Goal: Task Accomplishment & Management: Manage account settings

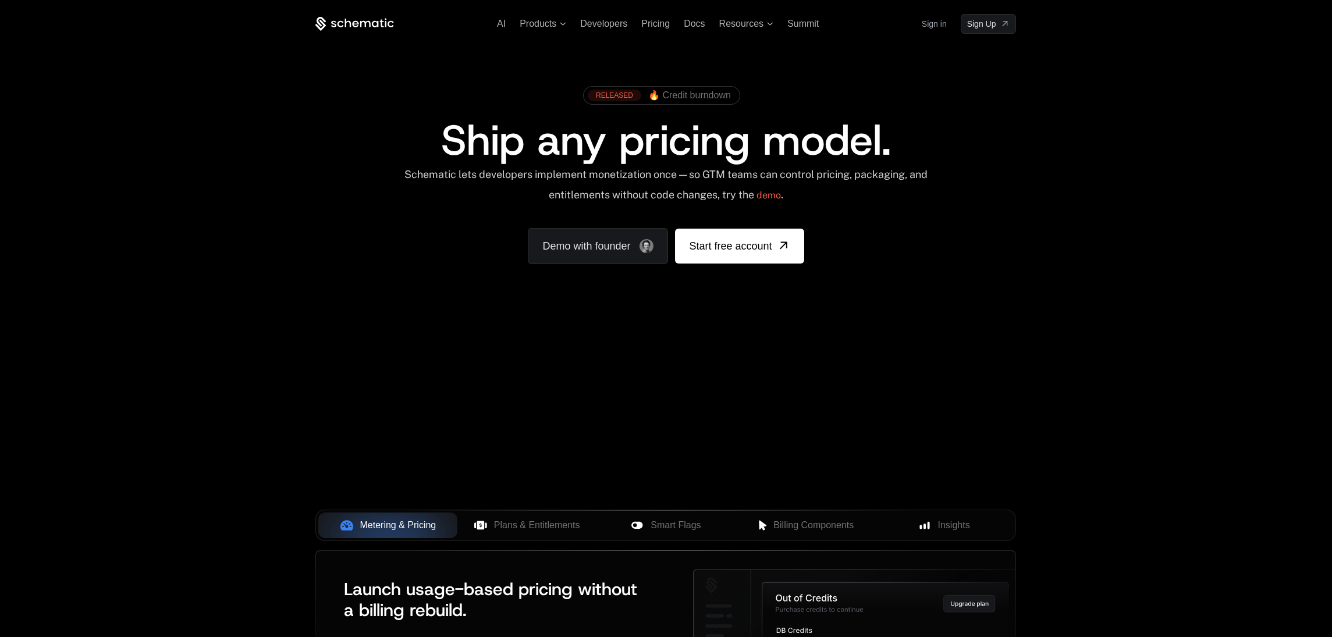
click at [919, 22] on div "AI Products Developers Pricing Docs Resources Summit Sign in Sign Up" at bounding box center [665, 24] width 701 height 20
click at [927, 24] on link "Sign in" at bounding box center [934, 24] width 25 height 19
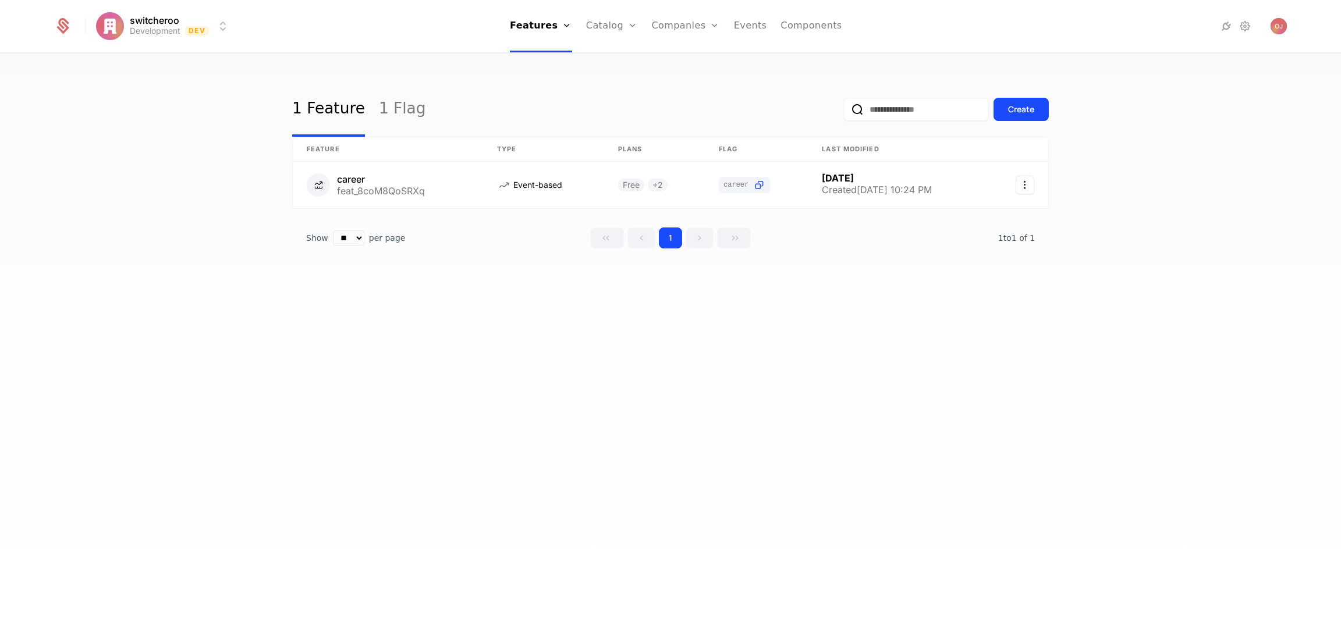
click at [1253, 26] on div at bounding box center [1204, 26] width 165 height 16
click at [1248, 27] on icon at bounding box center [1245, 26] width 14 height 14
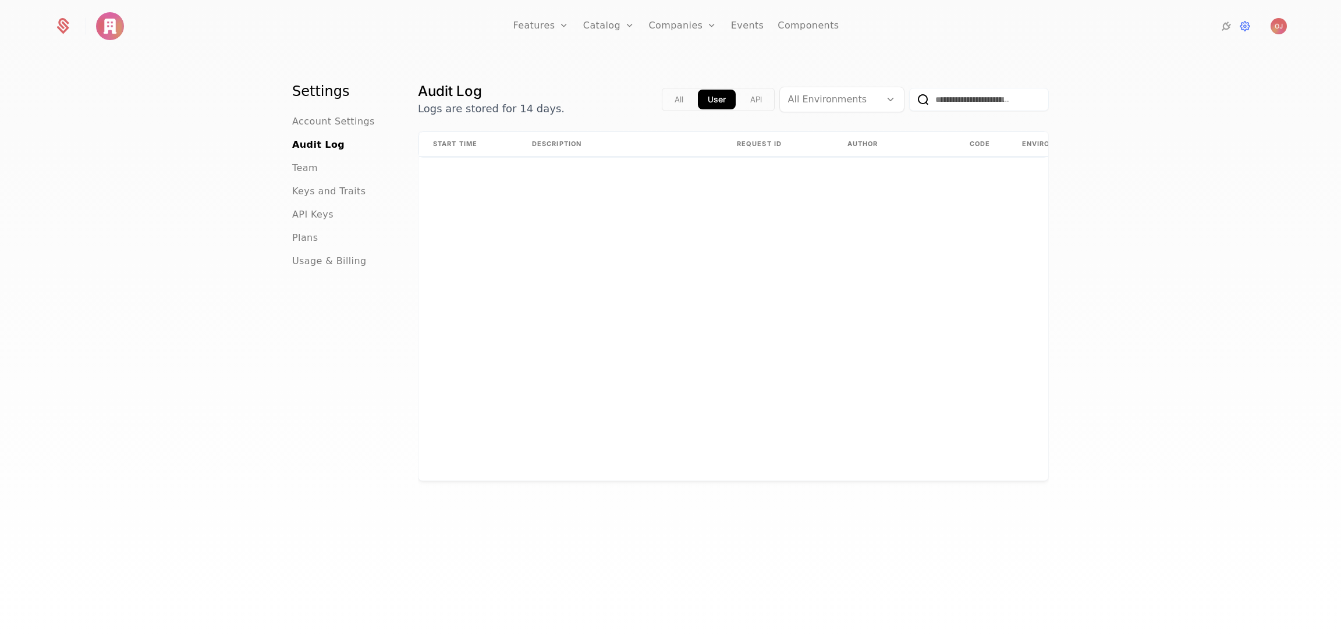
click at [312, 214] on span "API Keys" at bounding box center [312, 215] width 41 height 14
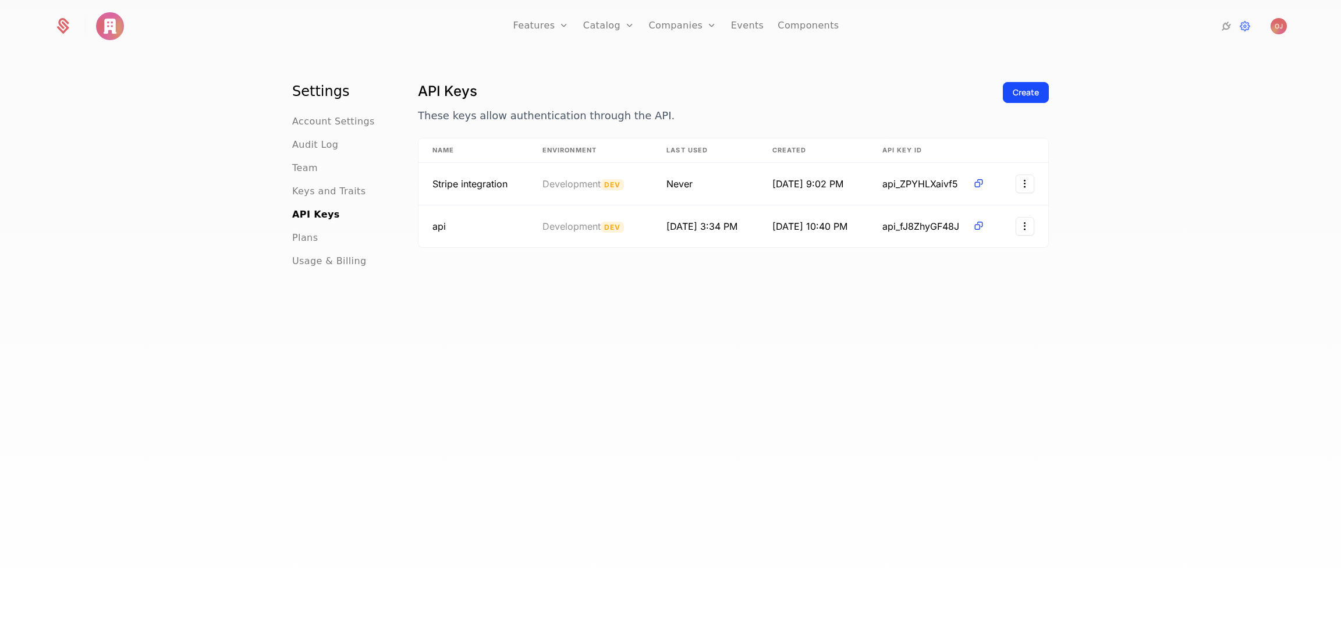
click at [314, 193] on span "Keys and Traits" at bounding box center [328, 191] width 73 height 14
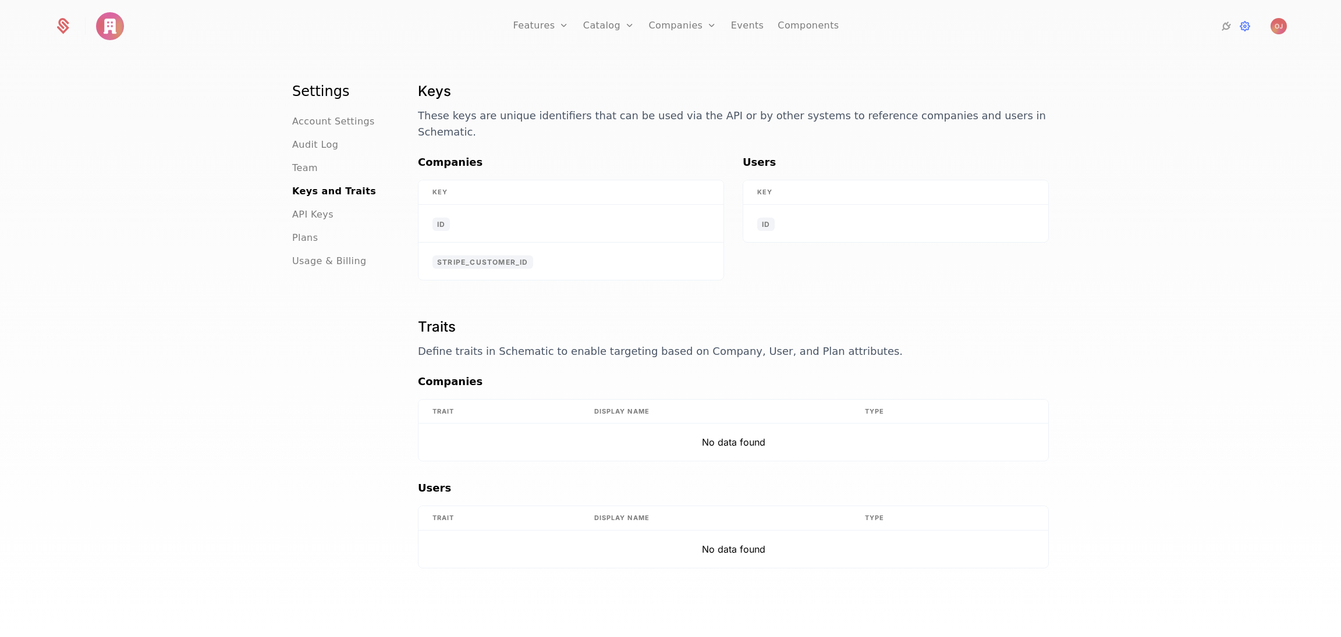
click at [300, 212] on span "API Keys" at bounding box center [312, 215] width 41 height 14
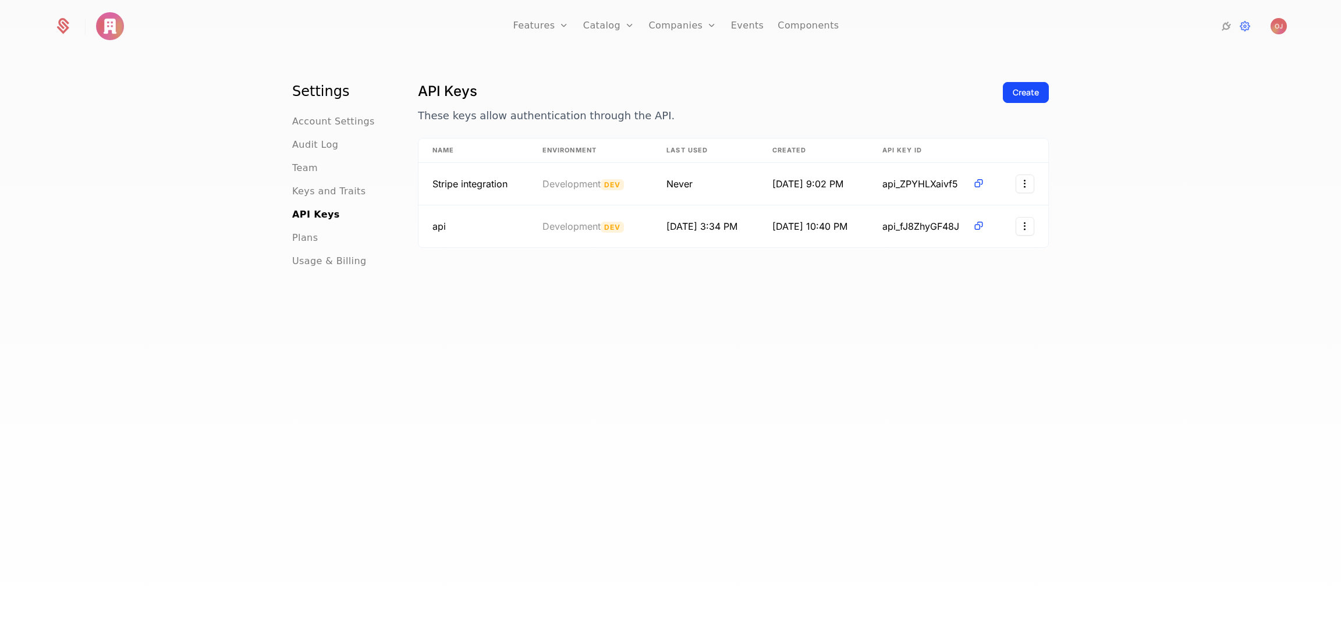
click at [301, 233] on span "Plans" at bounding box center [305, 238] width 26 height 14
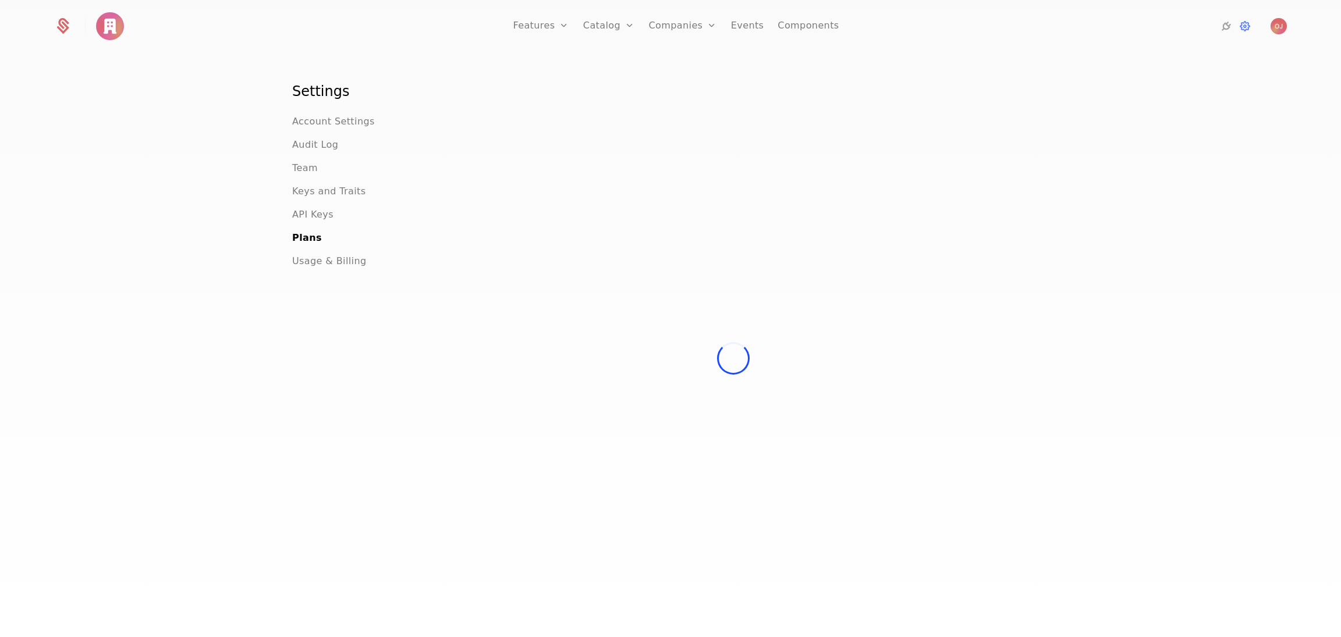
click at [315, 260] on span "Usage & Billing" at bounding box center [329, 261] width 74 height 14
click at [299, 239] on span "Plans" at bounding box center [305, 238] width 26 height 14
click at [319, 258] on span "Usage & Billing" at bounding box center [329, 261] width 74 height 14
click at [317, 244] on div "Plans" at bounding box center [341, 238] width 98 height 14
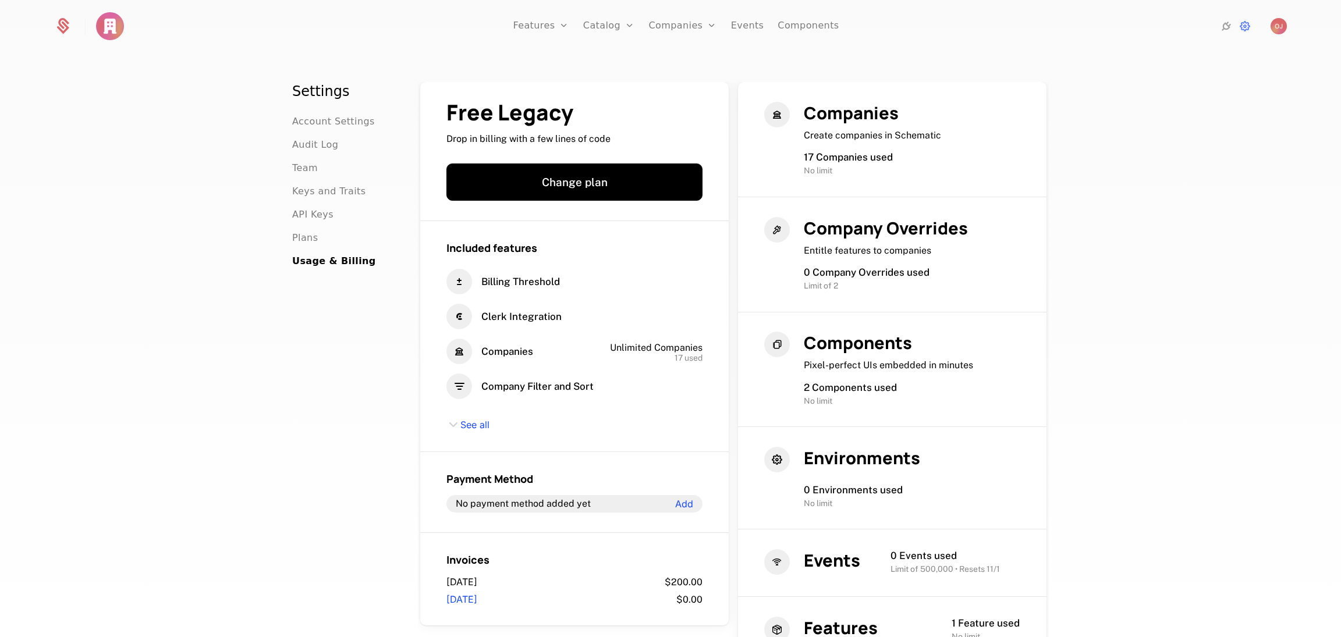
click at [312, 216] on span "API Keys" at bounding box center [312, 215] width 41 height 14
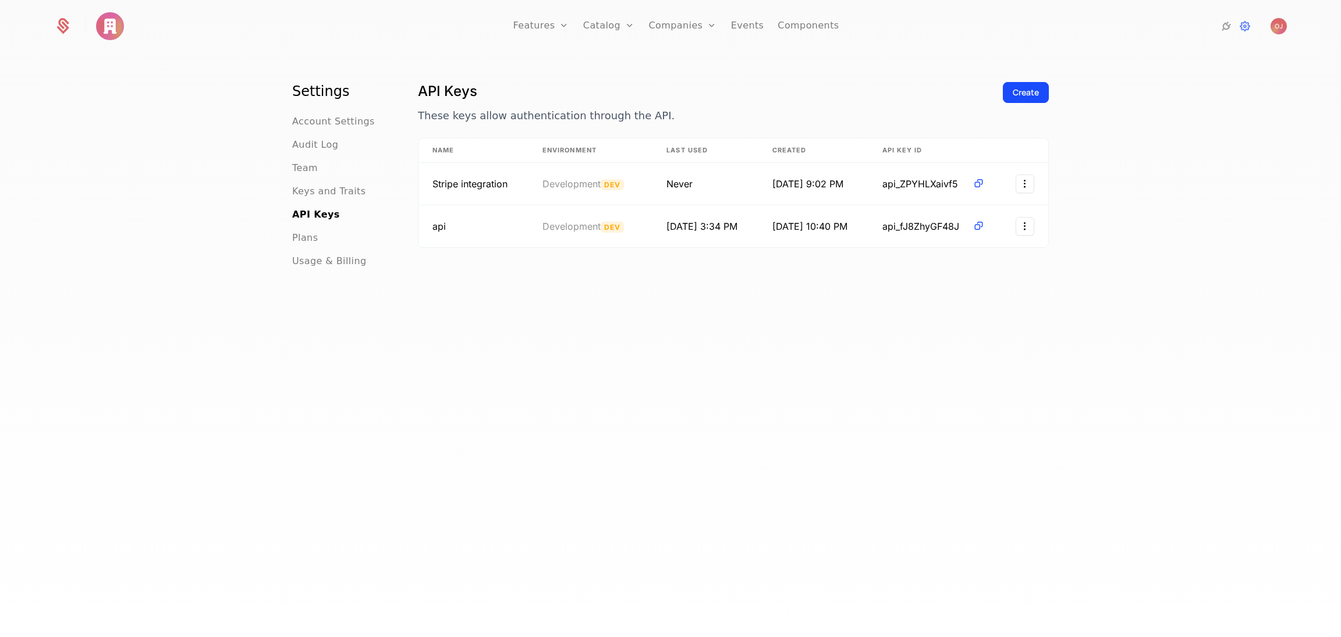
click at [339, 127] on span "Account Settings" at bounding box center [333, 122] width 83 height 14
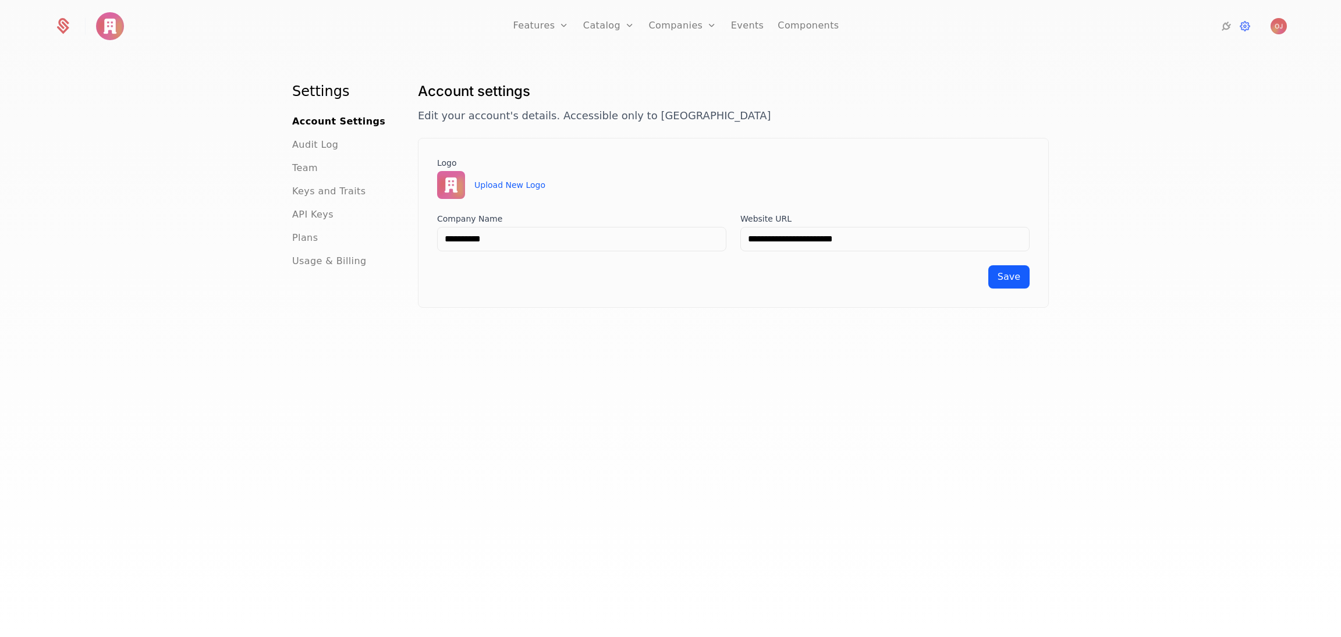
click at [315, 146] on span "Audit Log" at bounding box center [315, 145] width 46 height 14
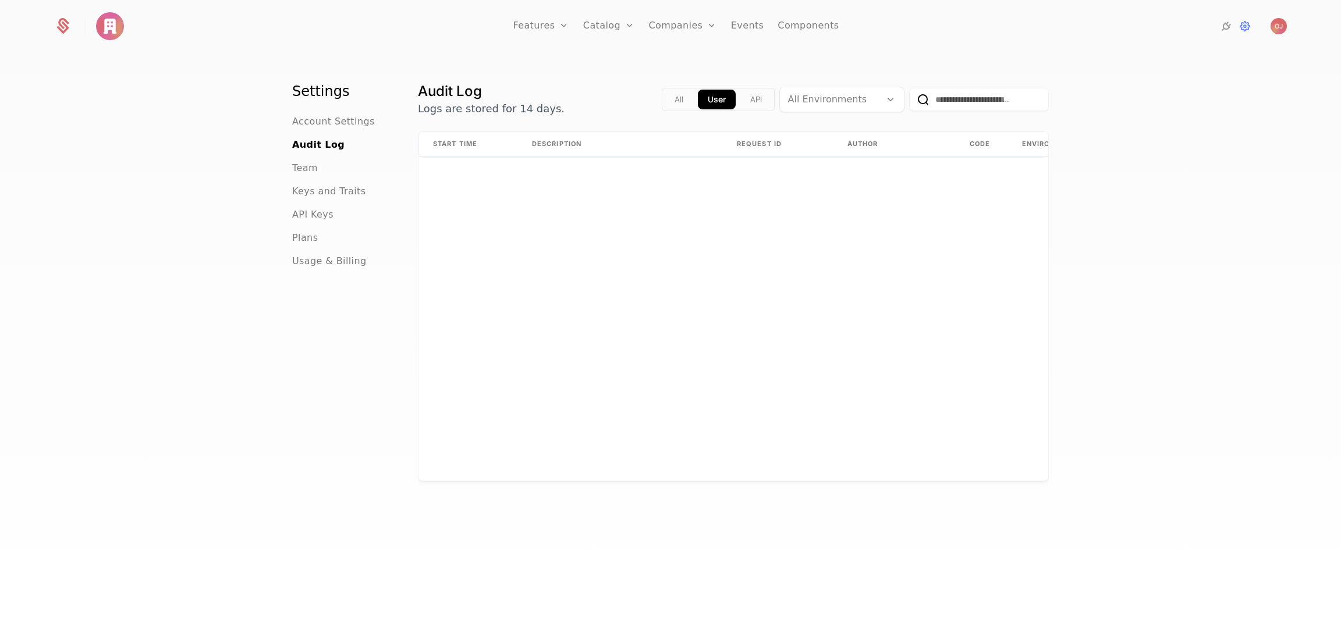
click at [302, 168] on span "Team" at bounding box center [305, 168] width 26 height 14
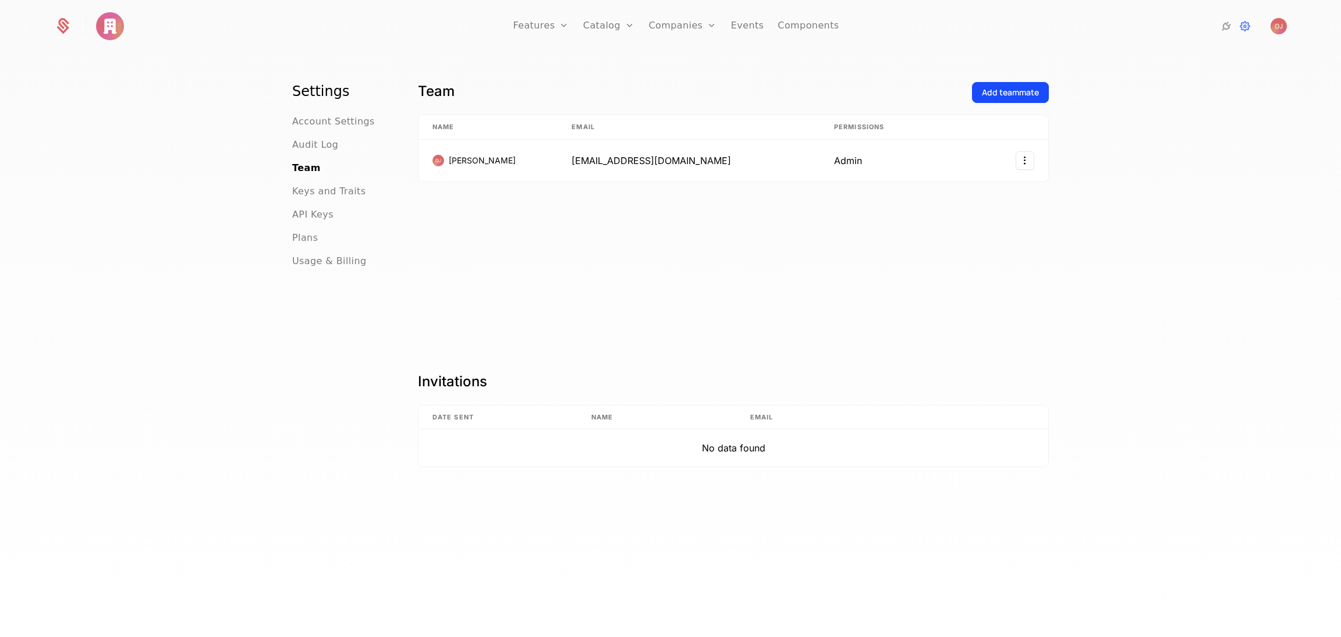
click at [309, 194] on span "Keys and Traits" at bounding box center [328, 191] width 73 height 14
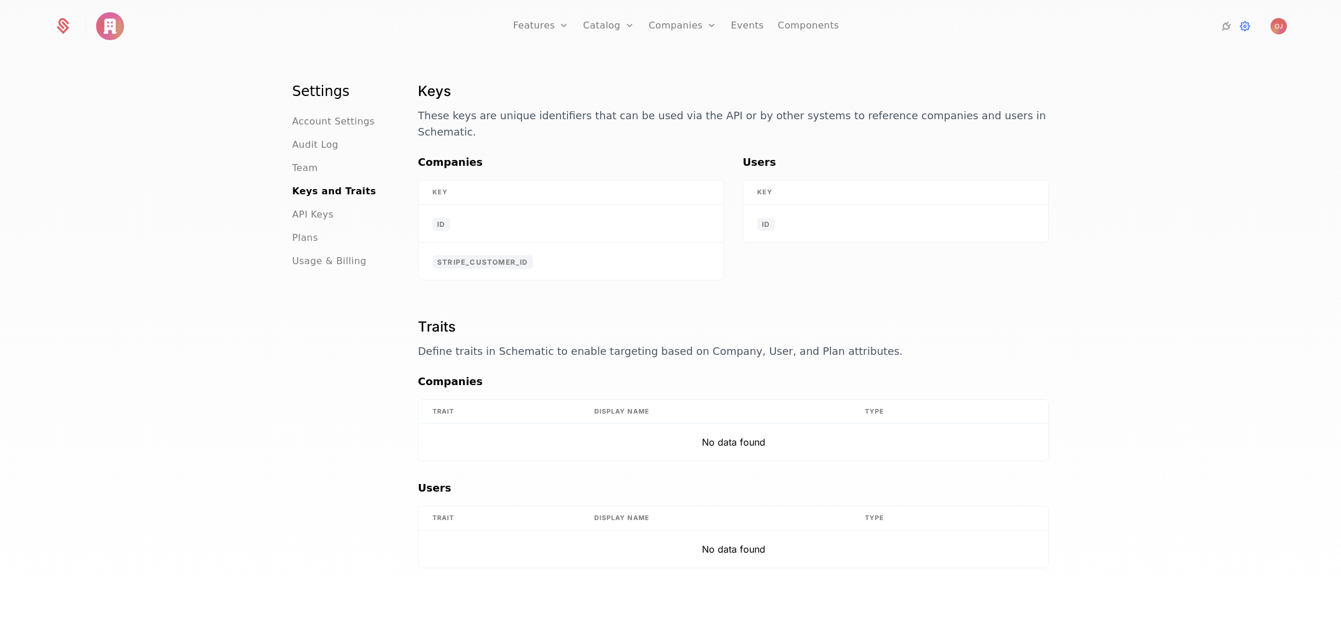
click at [309, 217] on span "API Keys" at bounding box center [312, 215] width 41 height 14
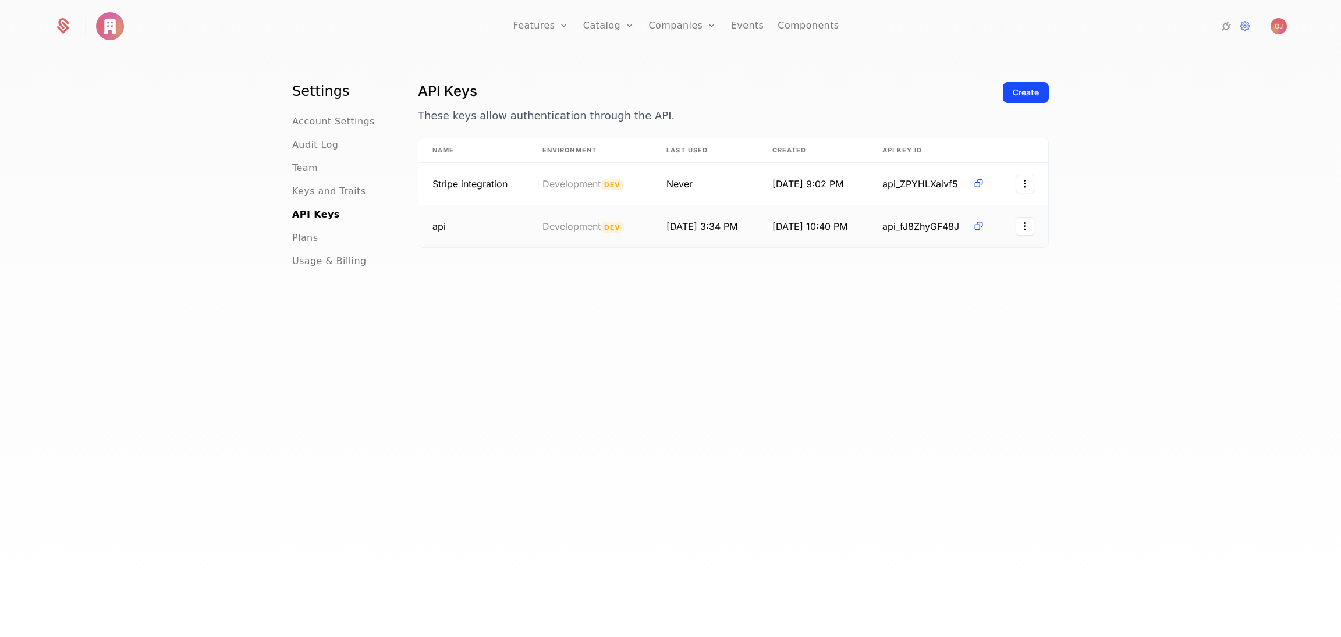
click at [1018, 223] on html "Features Features Flags Catalog Plans Add Ons Configuration Companies Companies…" at bounding box center [670, 318] width 1341 height 637
click at [951, 282] on div "Revoke" at bounding box center [947, 283] width 38 height 16
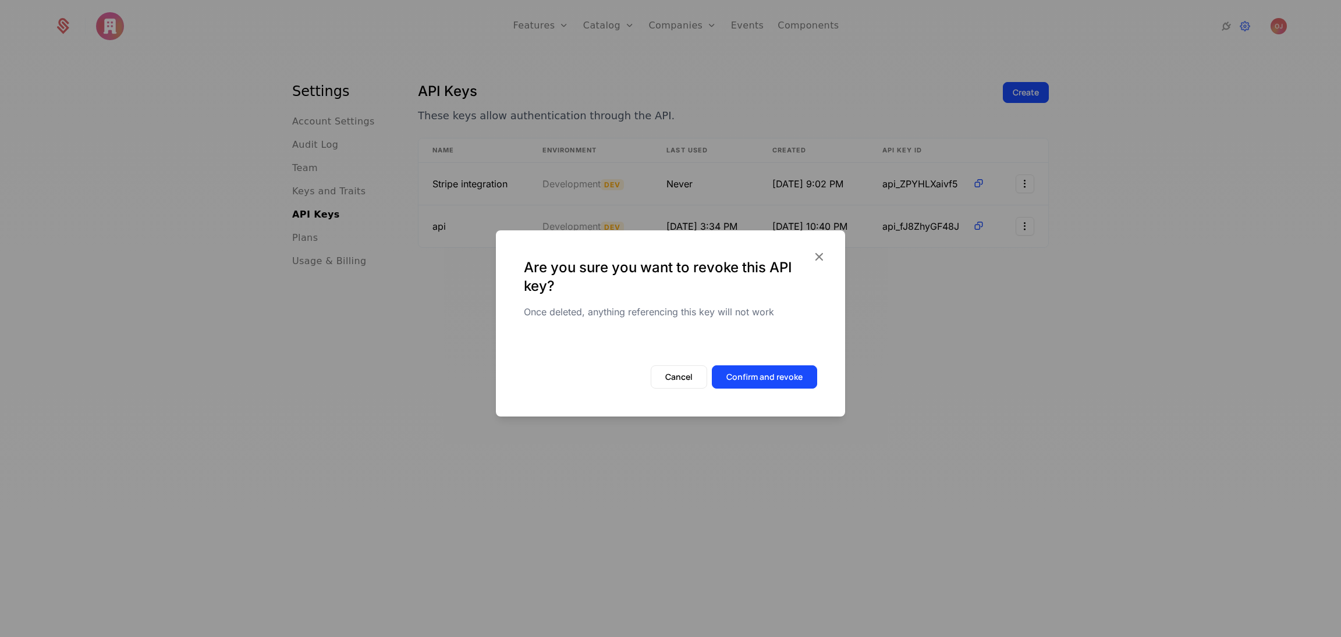
click at [750, 376] on button "Confirm and revoke" at bounding box center [764, 376] width 105 height 23
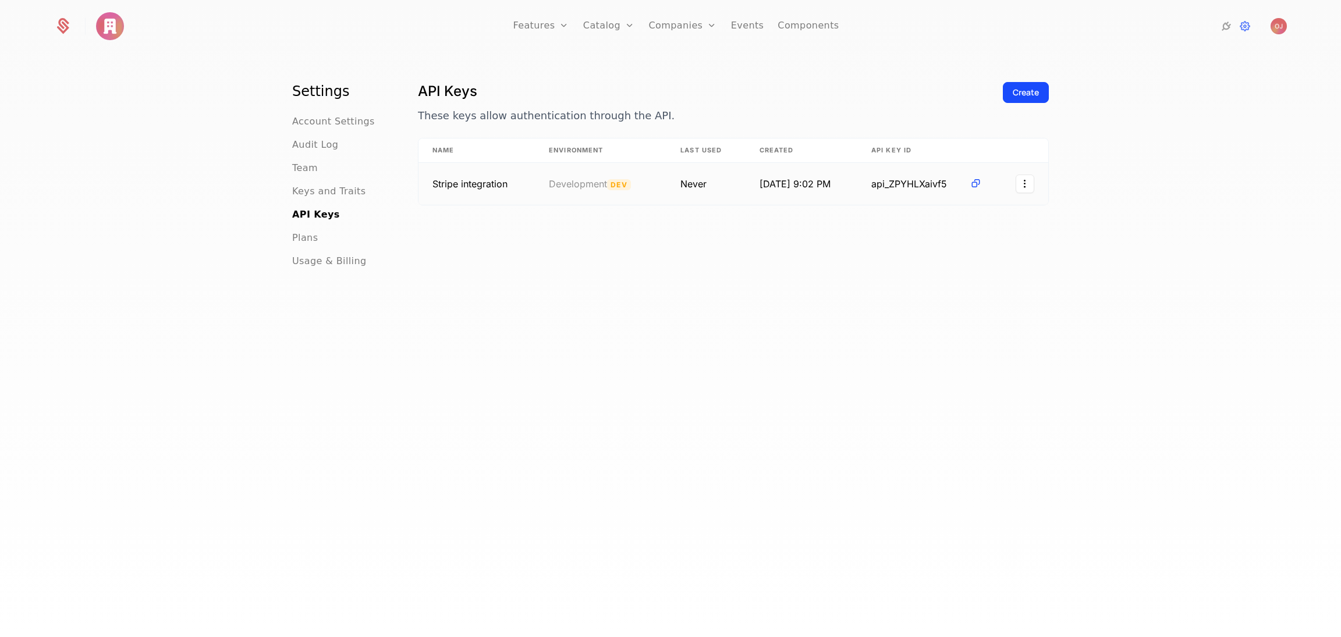
click at [1025, 185] on html "Features Features Flags Catalog Plans Add Ons Configuration Companies Companies…" at bounding box center [670, 318] width 1341 height 637
click at [947, 242] on div "Revoke" at bounding box center [947, 241] width 38 height 16
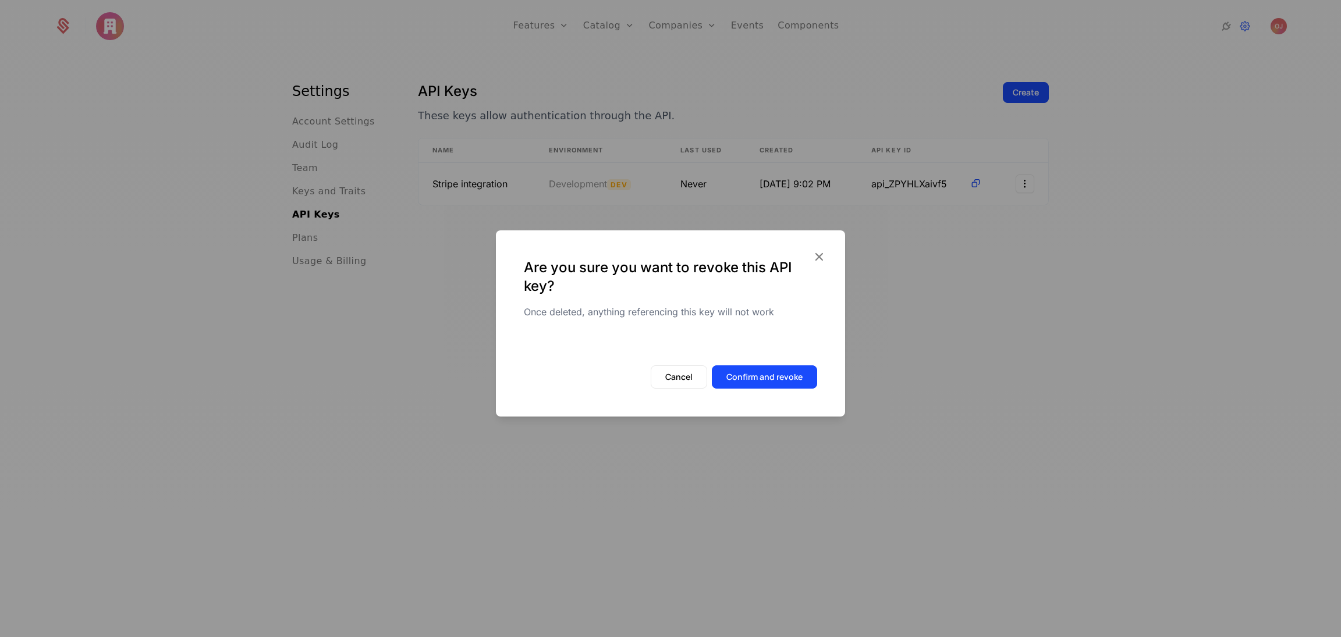
click at [787, 377] on button "Confirm and revoke" at bounding box center [764, 376] width 105 height 23
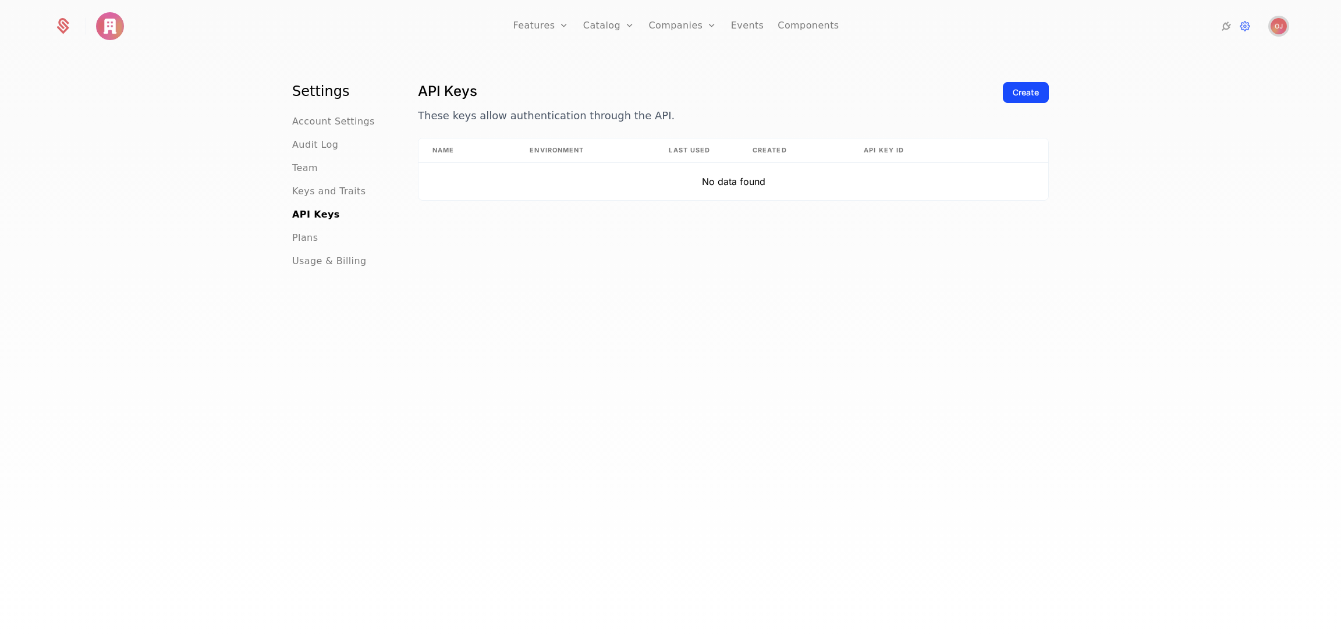
click at [1284, 20] on img "Open user button" at bounding box center [1278, 26] width 16 height 16
click at [1192, 89] on button "Manage account" at bounding box center [1177, 93] width 220 height 29
click at [1227, 27] on icon at bounding box center [1226, 26] width 14 height 14
